Goal: Transaction & Acquisition: Purchase product/service

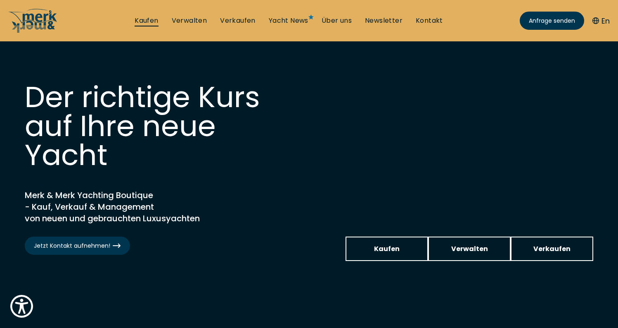
click at [147, 22] on link "Kaufen" at bounding box center [147, 20] width 24 height 9
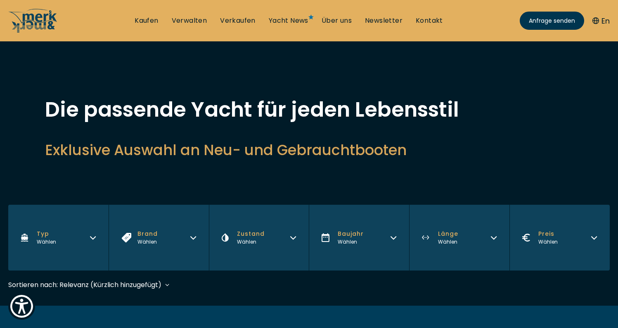
click at [184, 237] on button "Brand Wählen" at bounding box center [159, 237] width 100 height 66
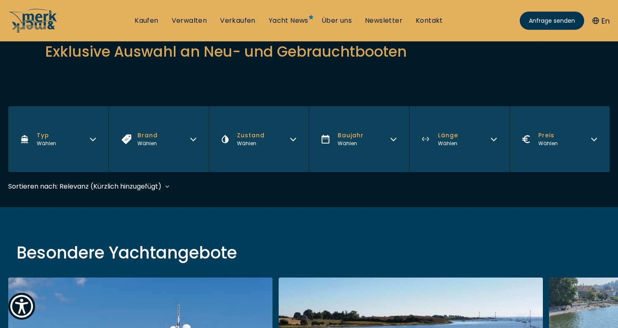
scroll to position [157, 0]
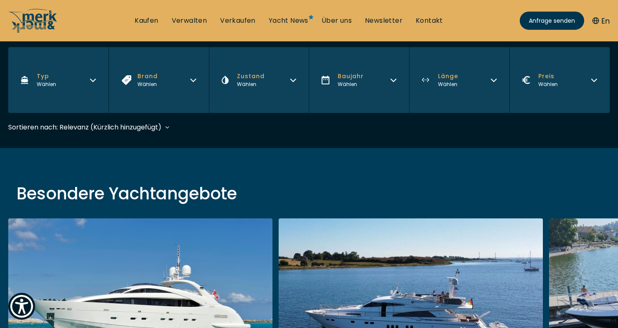
click at [196, 91] on button "Brand Wählen" at bounding box center [159, 80] width 100 height 66
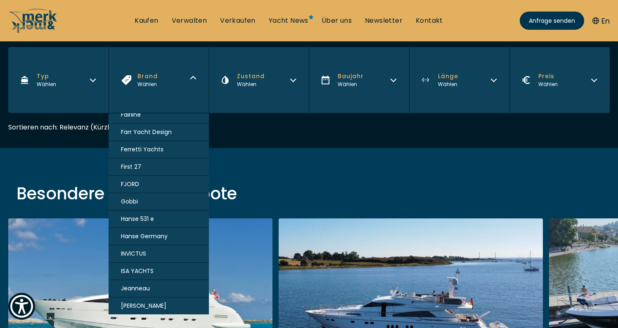
scroll to position [306, 0]
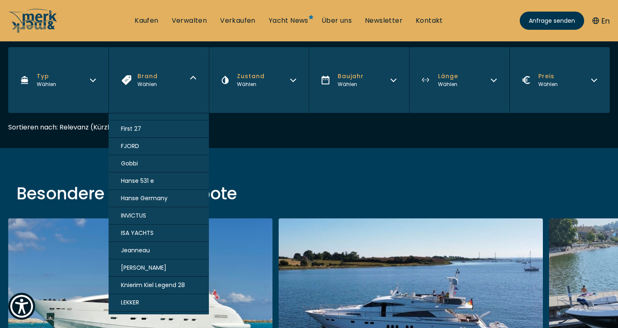
click at [133, 145] on span "FJORD" at bounding box center [130, 146] width 18 height 9
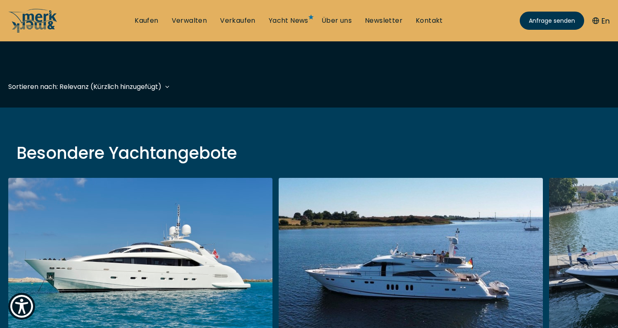
scroll to position [204, 0]
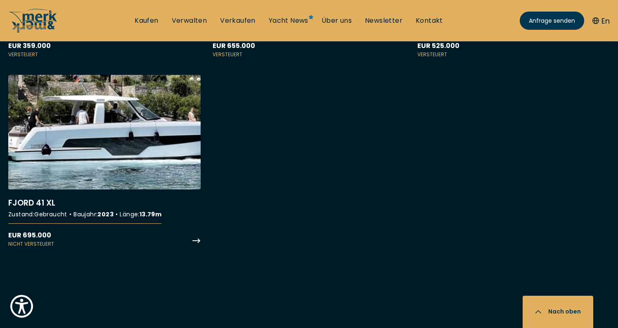
scroll to position [476, 0]
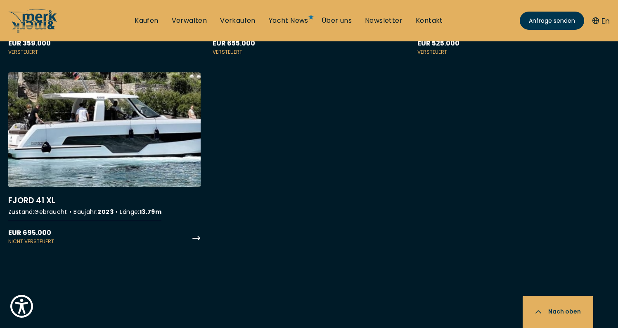
click at [136, 132] on link "More details about FJORD 41 XL" at bounding box center [104, 158] width 192 height 173
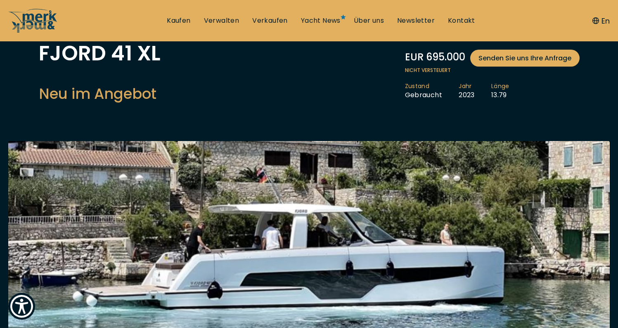
scroll to position [53, 0]
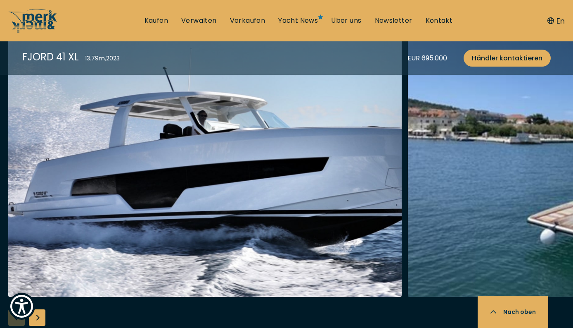
scroll to position [862, 0]
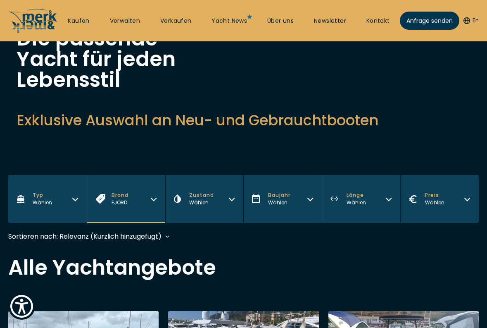
scroll to position [356, 0]
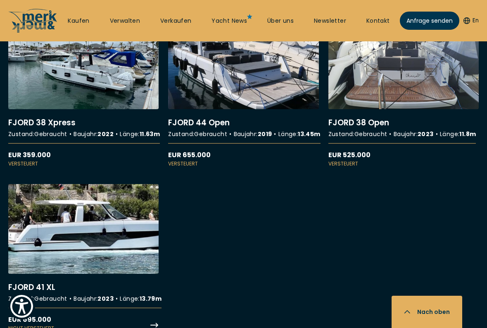
click at [105, 235] on link "More details about FJORD 41 XL" at bounding box center [83, 257] width 150 height 147
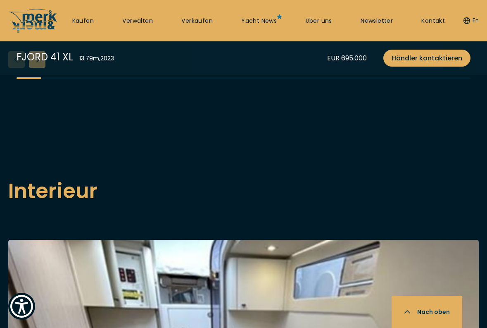
scroll to position [787, 0]
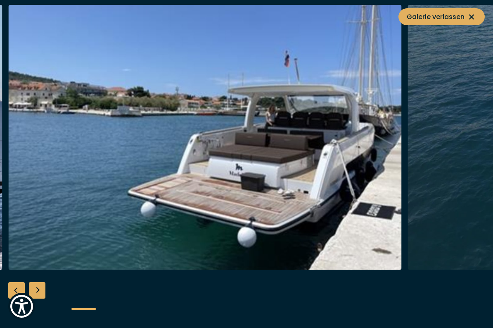
click at [36, 287] on div "Next slide" at bounding box center [37, 290] width 17 height 17
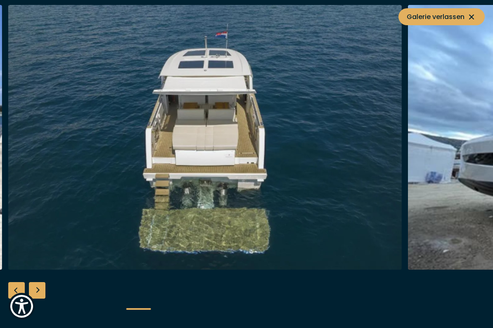
click at [17, 292] on div "Previous slide" at bounding box center [16, 290] width 17 height 17
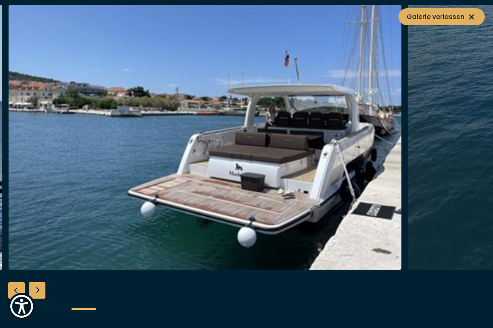
click at [43, 288] on div "Next slide" at bounding box center [37, 290] width 17 height 17
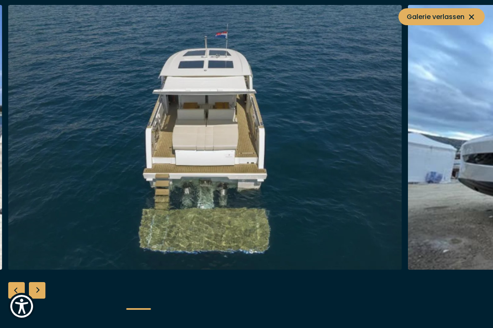
click at [37, 292] on div "Next slide" at bounding box center [37, 290] width 17 height 17
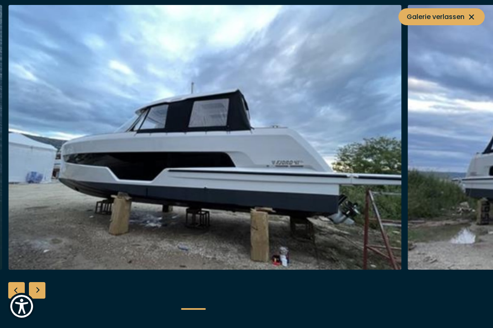
click at [37, 292] on div "Next slide" at bounding box center [37, 290] width 17 height 17
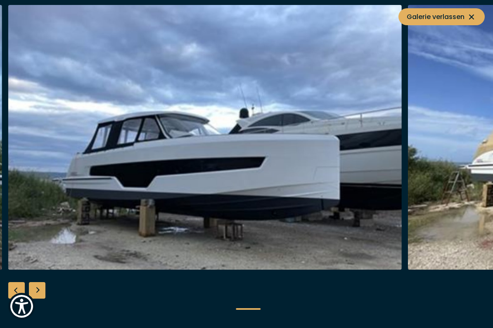
click at [37, 292] on div "Next slide" at bounding box center [37, 290] width 17 height 17
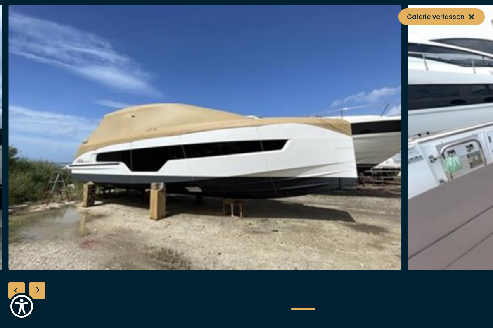
click at [37, 292] on div "Next slide" at bounding box center [37, 290] width 17 height 17
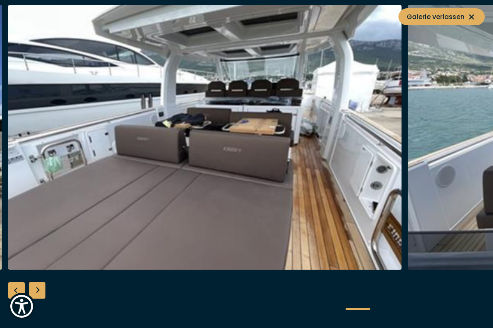
click at [37, 292] on div "Next slide" at bounding box center [37, 290] width 17 height 17
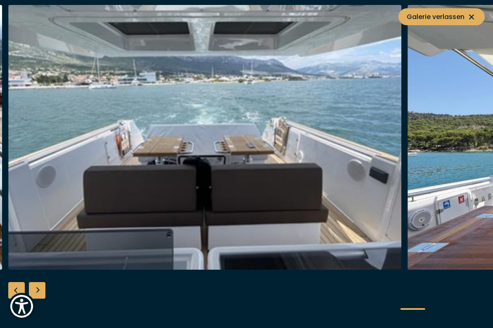
click at [37, 292] on div "Next slide" at bounding box center [37, 290] width 17 height 17
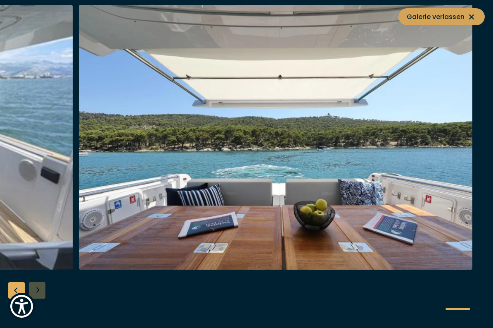
click at [470, 18] on icon at bounding box center [471, 16] width 5 height 5
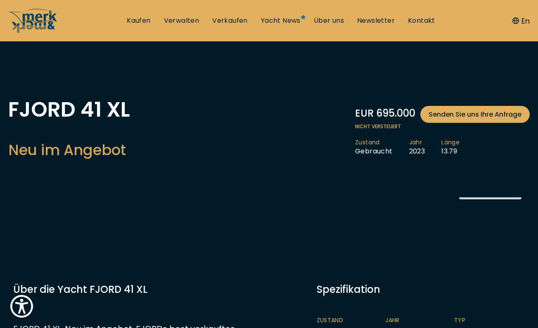
scroll to position [0, 0]
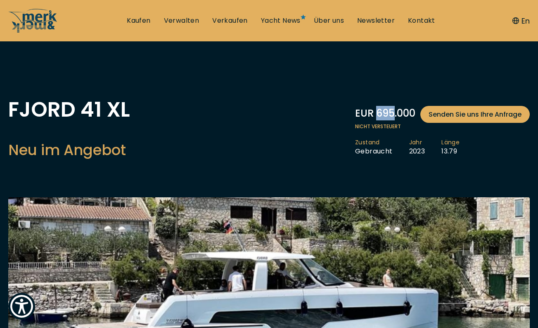
drag, startPoint x: 376, startPoint y: 114, endPoint x: 392, endPoint y: 113, distance: 16.2
click at [393, 113] on div "EUR 695.000 Senden Sie uns Ihre Anfrage" at bounding box center [442, 114] width 175 height 17
copy div "695"
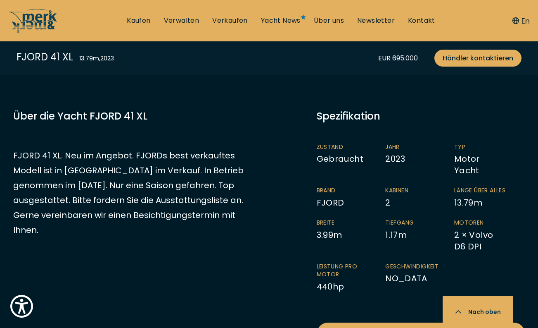
scroll to position [376, 0]
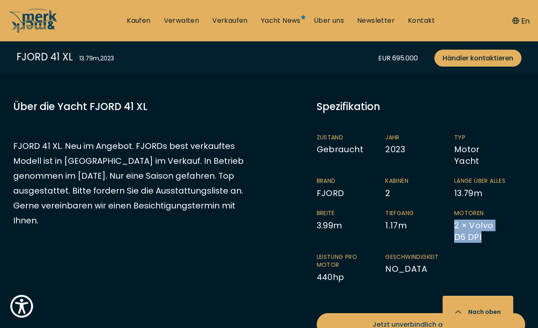
drag, startPoint x: 455, startPoint y: 218, endPoint x: 481, endPoint y: 231, distance: 29.0
click at [481, 231] on li "Motoren 2 × Volvo D6 DPI" at bounding box center [488, 225] width 69 height 33
copy li "2 × Volvo D6 DPI"
drag, startPoint x: 347, startPoint y: 271, endPoint x: 317, endPoint y: 271, distance: 29.7
click at [317, 271] on li "Leistung pro Motor 440 hp" at bounding box center [351, 268] width 69 height 30
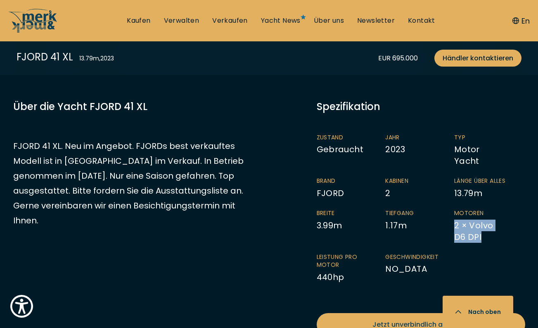
copy li "440 hp"
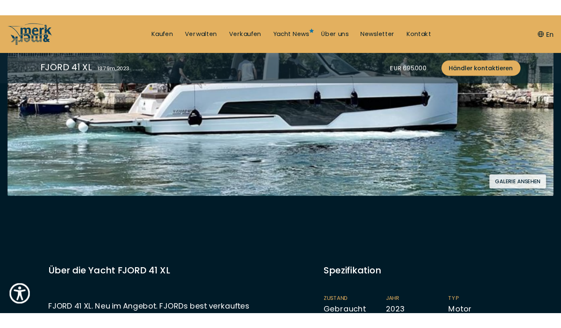
scroll to position [286, 0]
